Goal: Transaction & Acquisition: Book appointment/travel/reservation

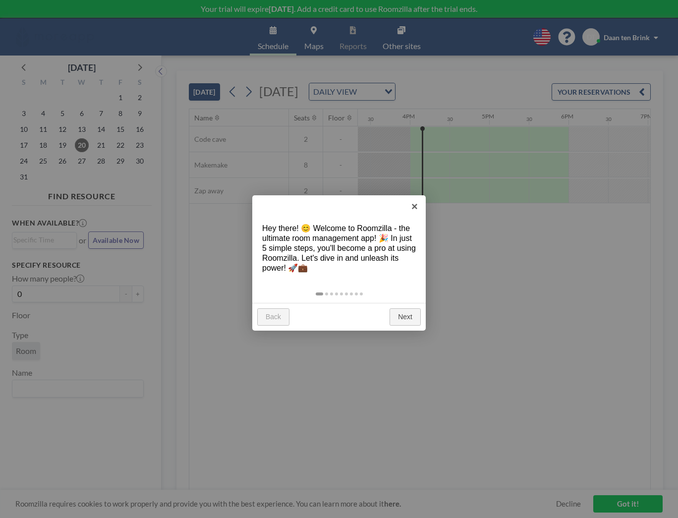
scroll to position [0, 1229]
click at [412, 207] on link "×" at bounding box center [414, 206] width 22 height 22
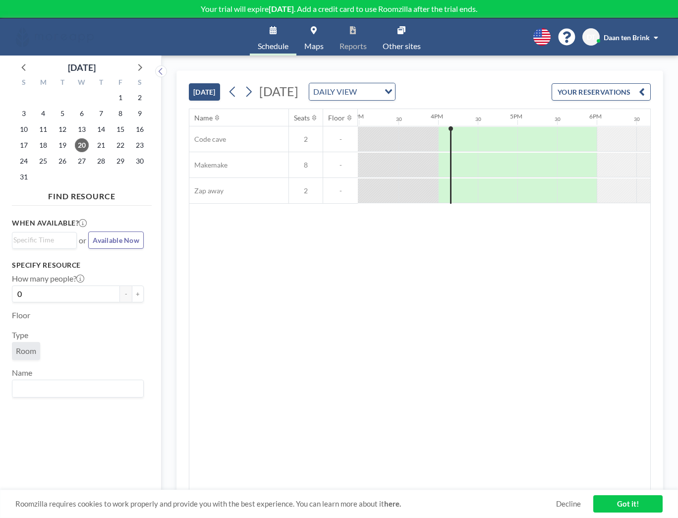
scroll to position [0, 1196]
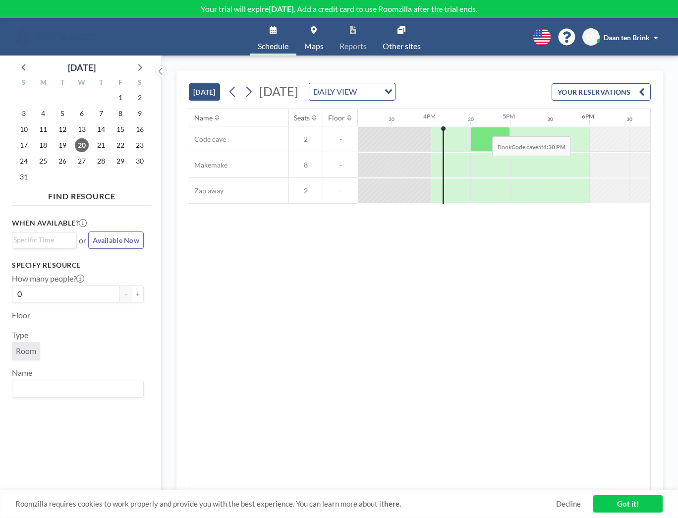
click at [485, 130] on div at bounding box center [490, 139] width 40 height 25
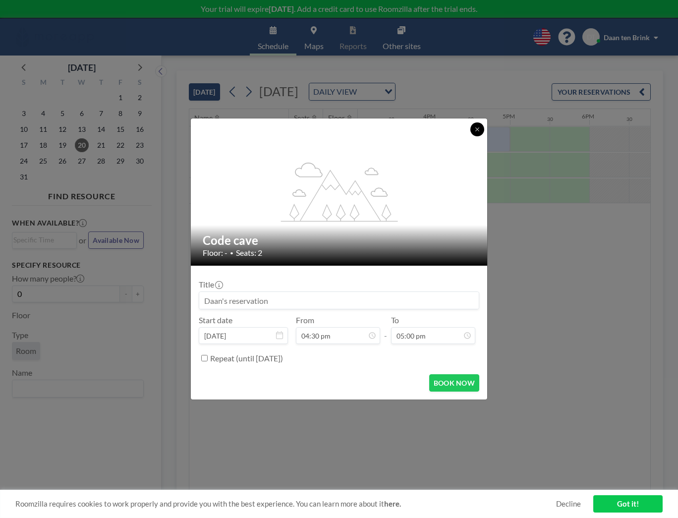
click at [480, 131] on icon at bounding box center [477, 129] width 6 height 6
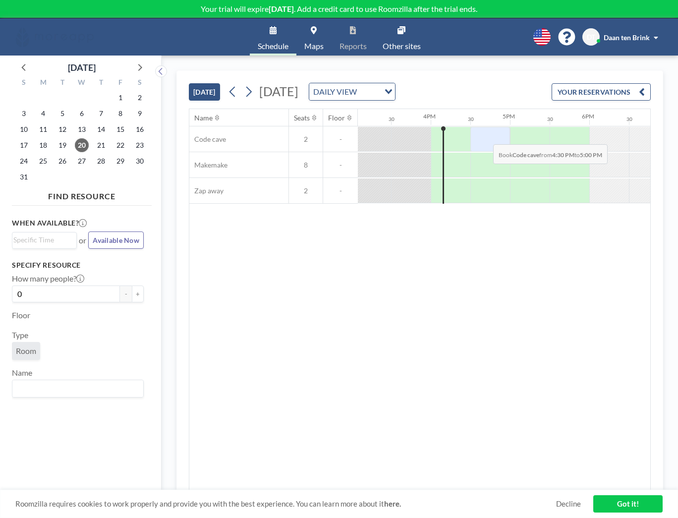
click at [485, 137] on div at bounding box center [490, 139] width 40 height 25
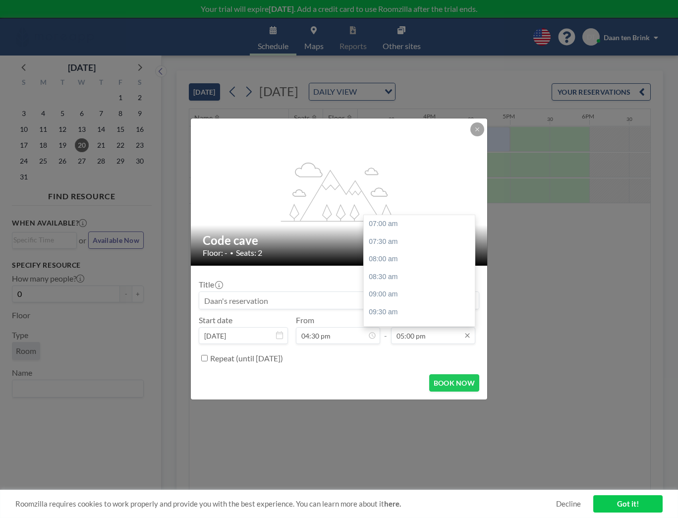
scroll to position [294, 0]
click at [418, 336] on input "05:00 pm" at bounding box center [433, 335] width 84 height 17
click at [413, 337] on input "05:00 pm" at bounding box center [433, 335] width 84 height 17
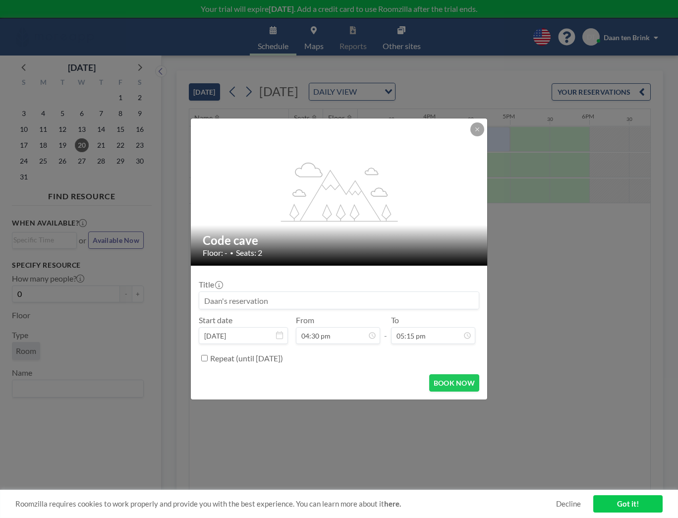
type input "05:15 pm"
click at [382, 361] on div "Repeat (until [DATE])" at bounding box center [344, 358] width 269 height 16
click at [479, 134] on button at bounding box center [477, 129] width 14 height 14
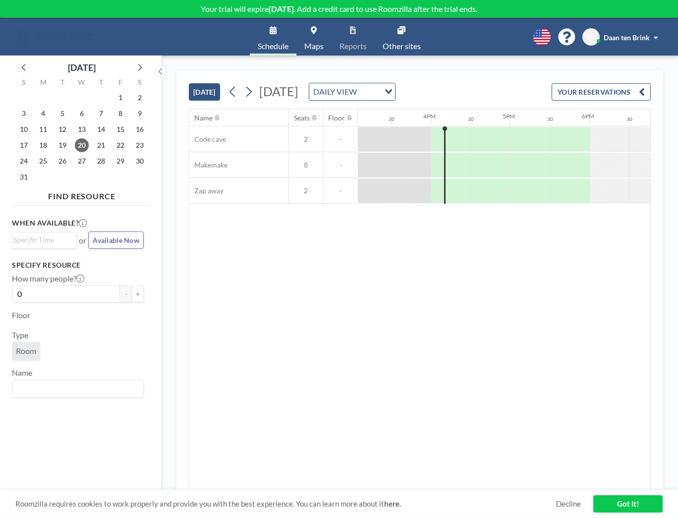
click at [459, 275] on div "Name Seats Floor 12AM 30 1AM 30 2AM 30 3AM 30 4AM 30 5AM 30 6AM 30 7AM 30 8AM 3…" at bounding box center [419, 299] width 461 height 381
click at [308, 28] on link "Maps" at bounding box center [313, 36] width 35 height 37
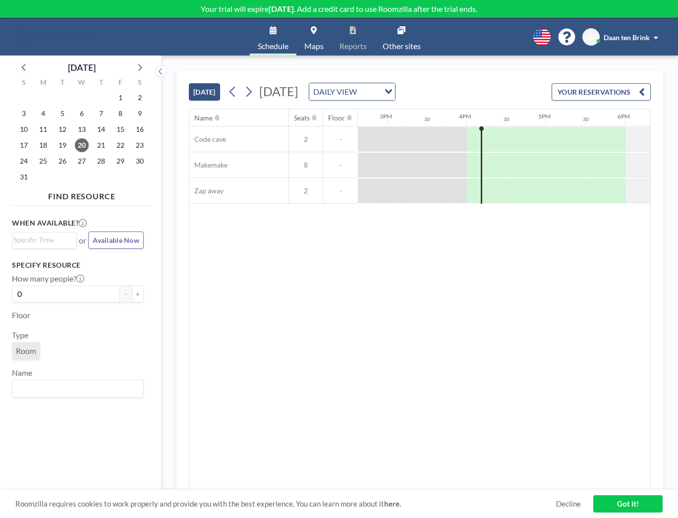
scroll to position [0, 1229]
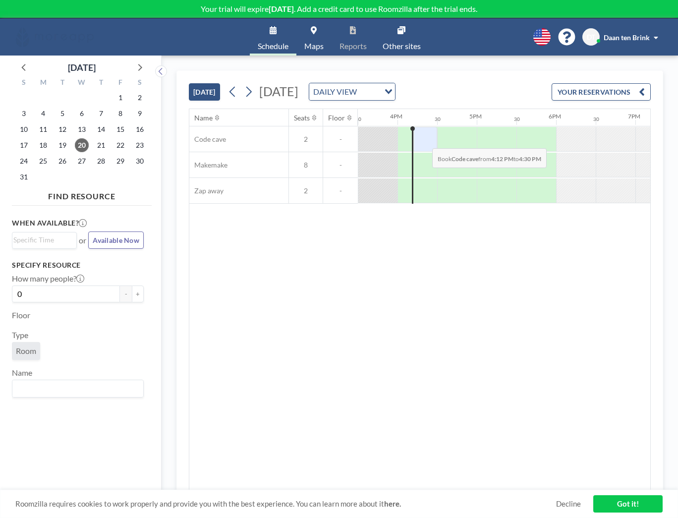
click at [424, 141] on div at bounding box center [425, 139] width 24 height 25
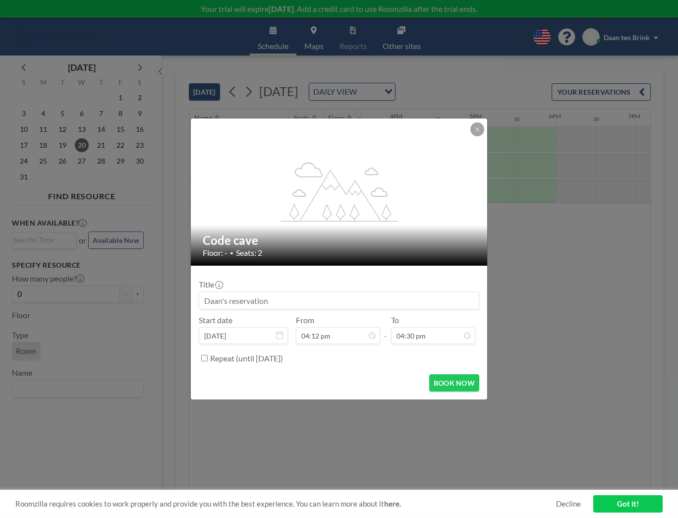
click at [205, 357] on input "Repeat (until [DATE])" at bounding box center [204, 358] width 6 height 6
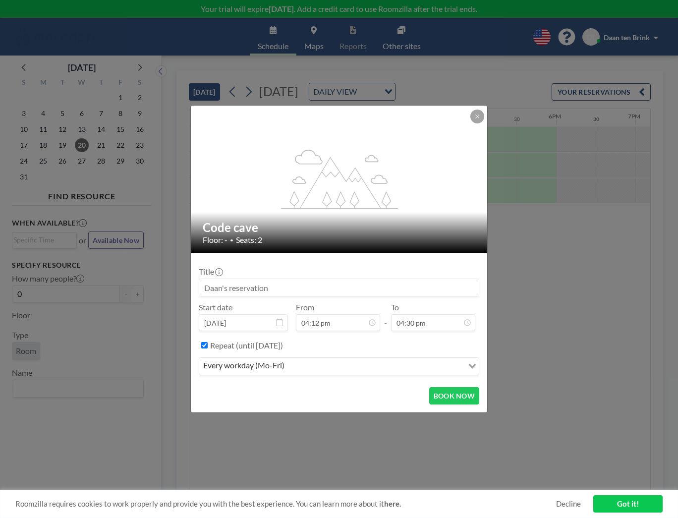
click at [225, 365] on div "every workday (Mo-Fri)" at bounding box center [331, 365] width 264 height 15
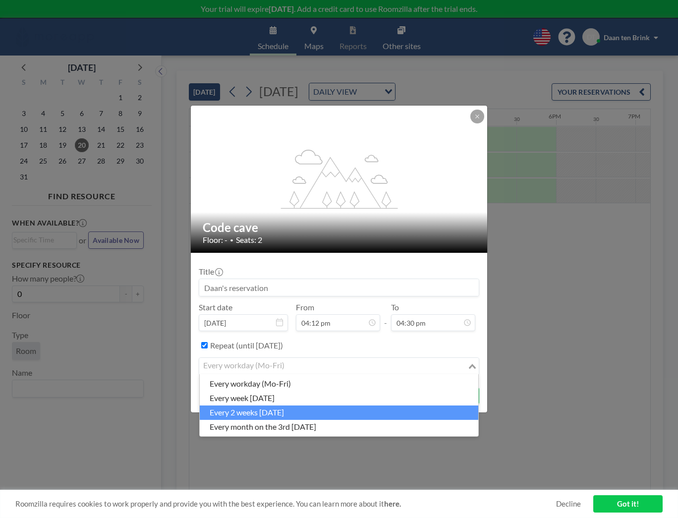
click at [278, 408] on li "every 2 weeks [DATE]" at bounding box center [339, 412] width 279 height 14
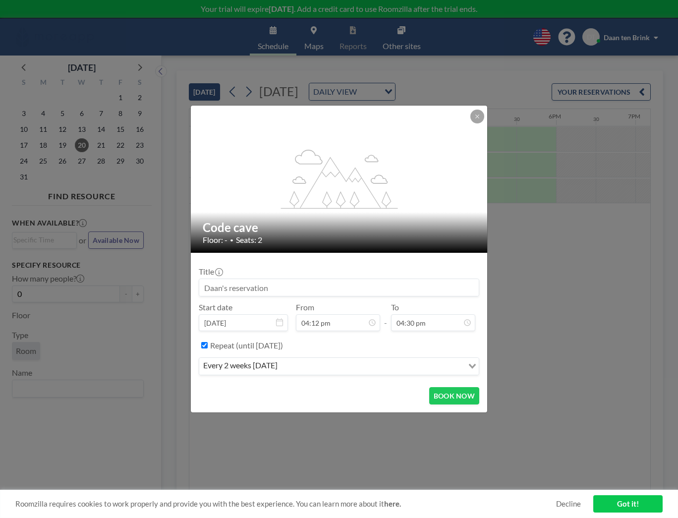
click at [283, 340] on label "Repeat (until [DATE])" at bounding box center [246, 345] width 73 height 10
click at [208, 342] on input "Repeat (until [DATE])" at bounding box center [204, 345] width 6 height 6
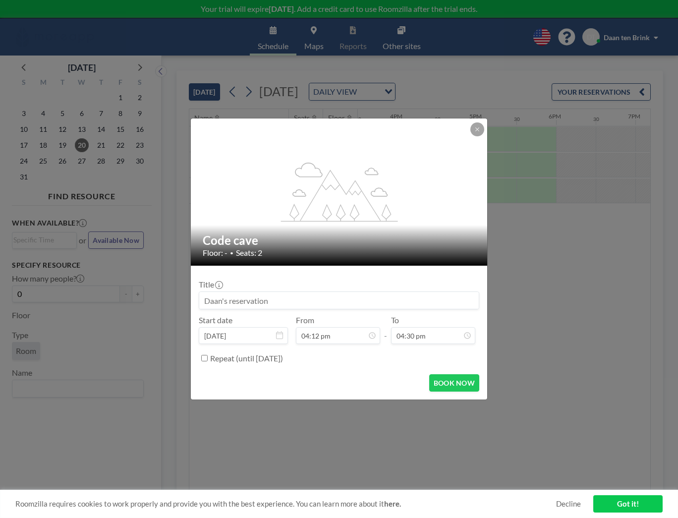
click at [283, 358] on label "Repeat (until [DATE])" at bounding box center [246, 358] width 73 height 10
click at [208, 358] on input "Repeat (until [DATE])" at bounding box center [204, 358] width 6 height 6
checkbox input "true"
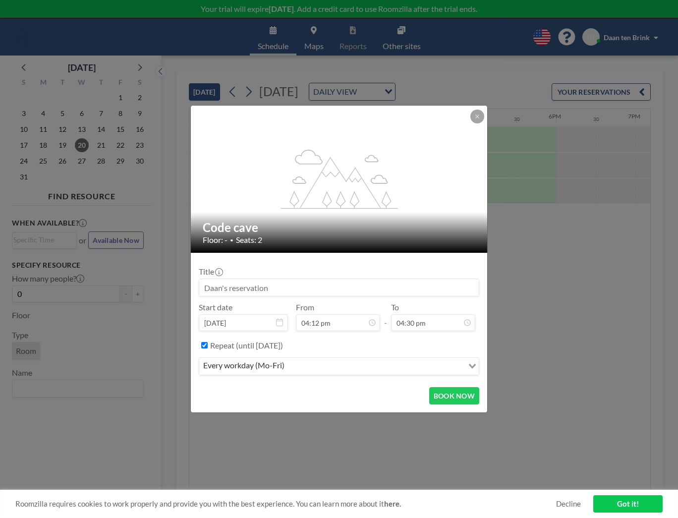
click at [278, 323] on icon at bounding box center [279, 322] width 7 height 8
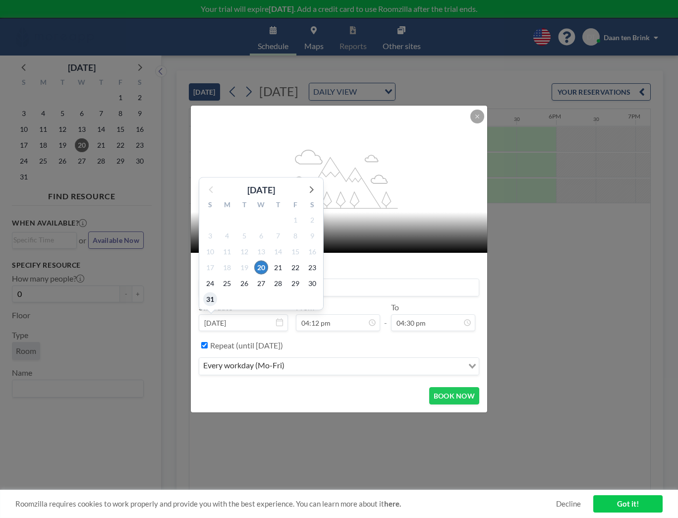
click at [213, 295] on span "31" at bounding box center [210, 299] width 14 height 14
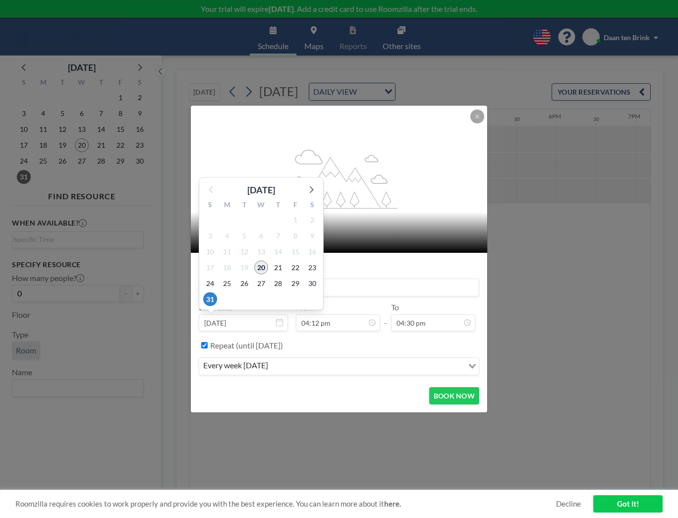
click at [262, 270] on span "20" at bounding box center [261, 267] width 14 height 14
type input "Aug 20, 2025"
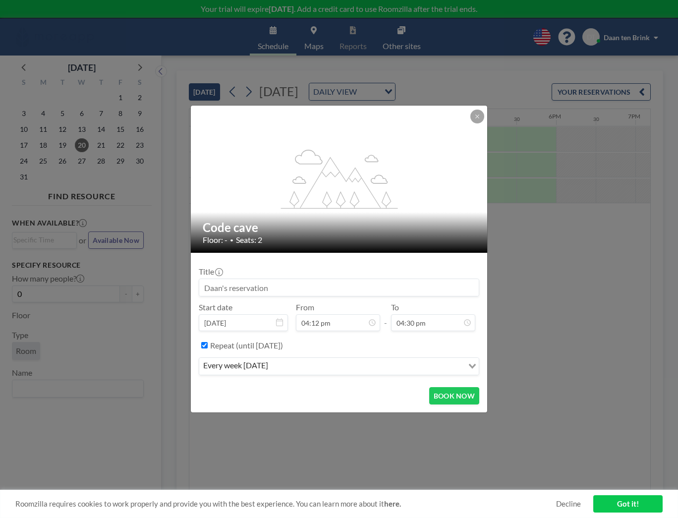
click at [482, 110] on div at bounding box center [477, 117] width 14 height 14
click at [479, 113] on icon at bounding box center [477, 116] width 6 height 6
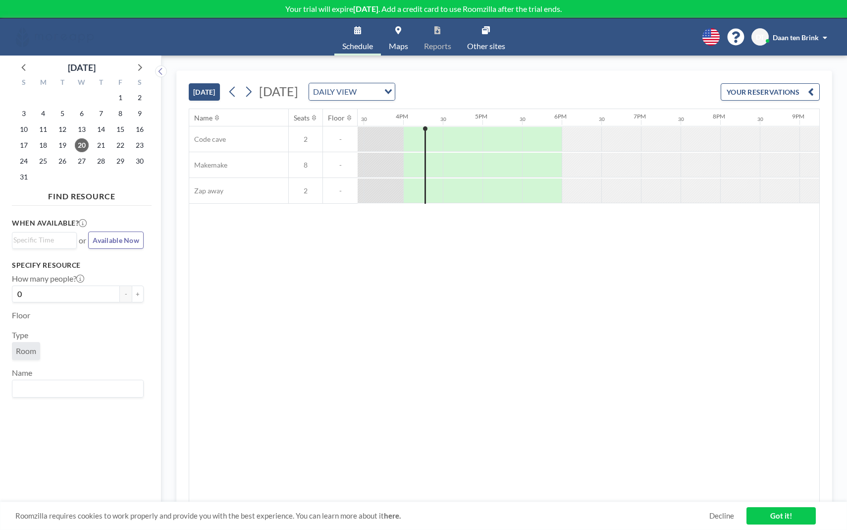
scroll to position [0, 1229]
